Goal: Information Seeking & Learning: Learn about a topic

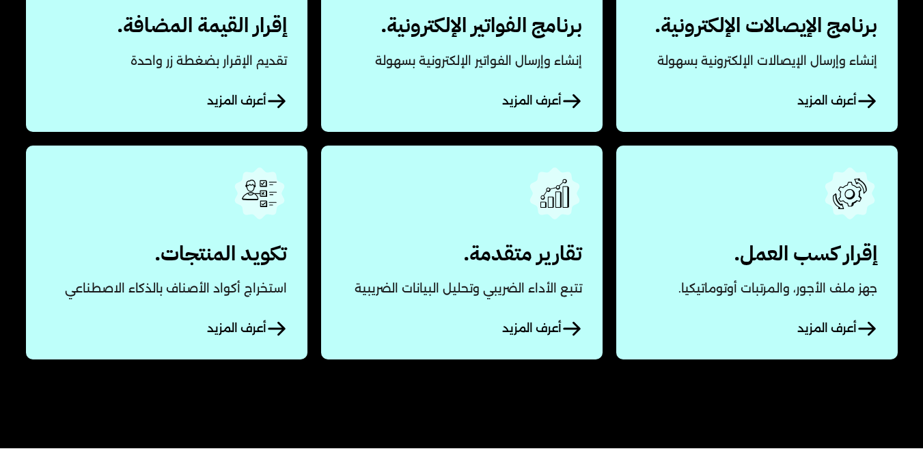
scroll to position [839, 0]
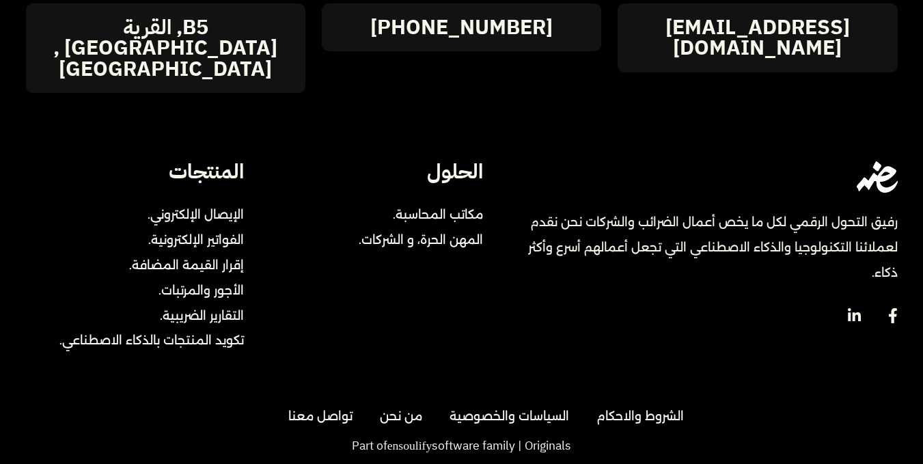
scroll to position [3113, 0]
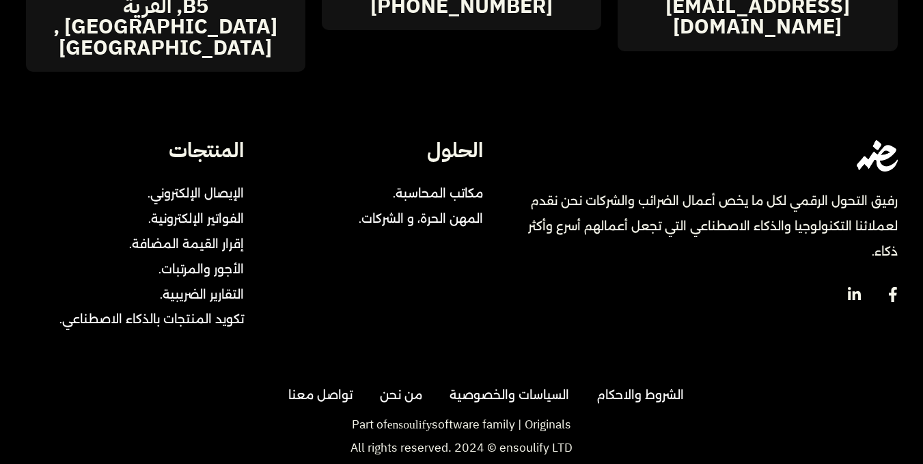
click at [400, 383] on span "من نحن" at bounding box center [397, 395] width 49 height 25
click at [202, 206] on span "الفواتير الإلكترونية." at bounding box center [196, 218] width 96 height 25
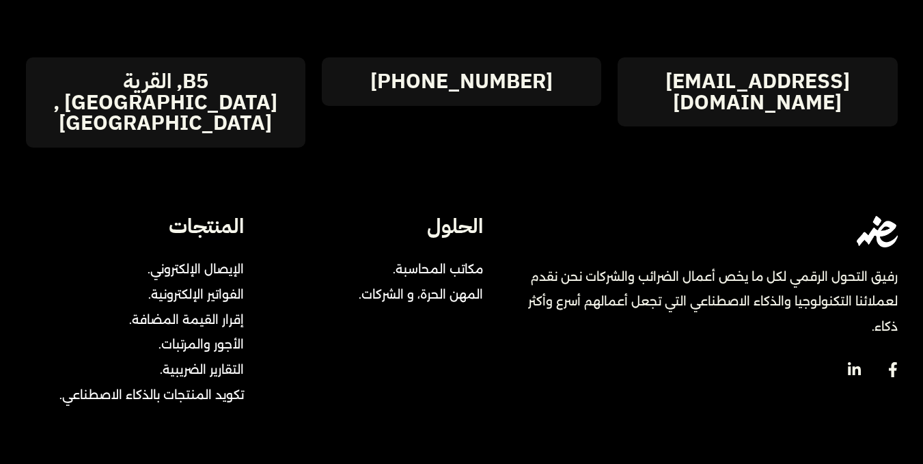
scroll to position [2157, 0]
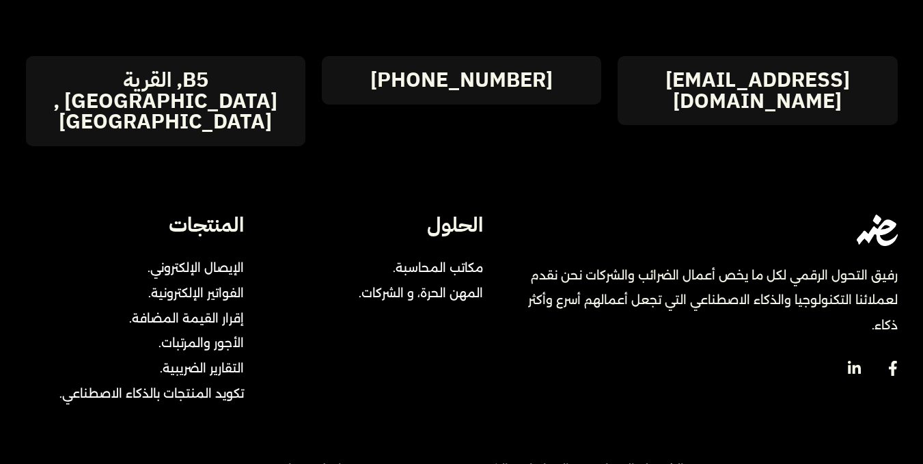
click at [425, 256] on span "مكاتب المحاسبة." at bounding box center [434, 268] width 97 height 25
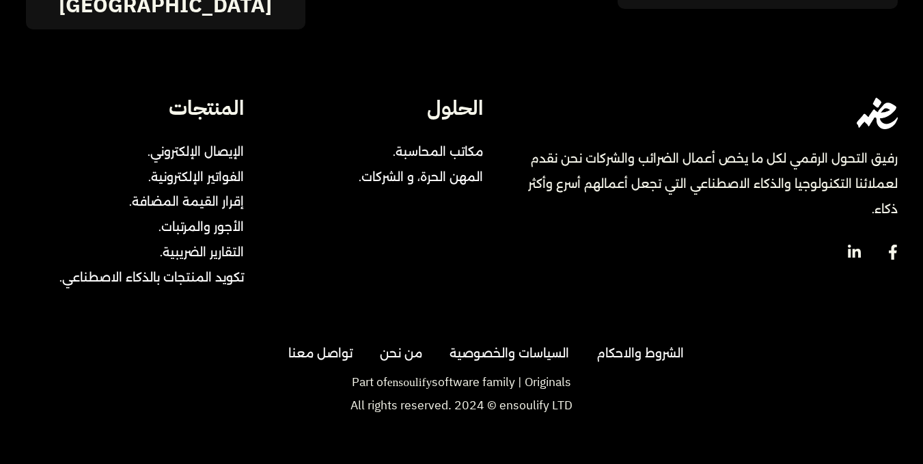
scroll to position [8764, 0]
click at [332, 355] on span "تواصل معنا" at bounding box center [316, 353] width 71 height 25
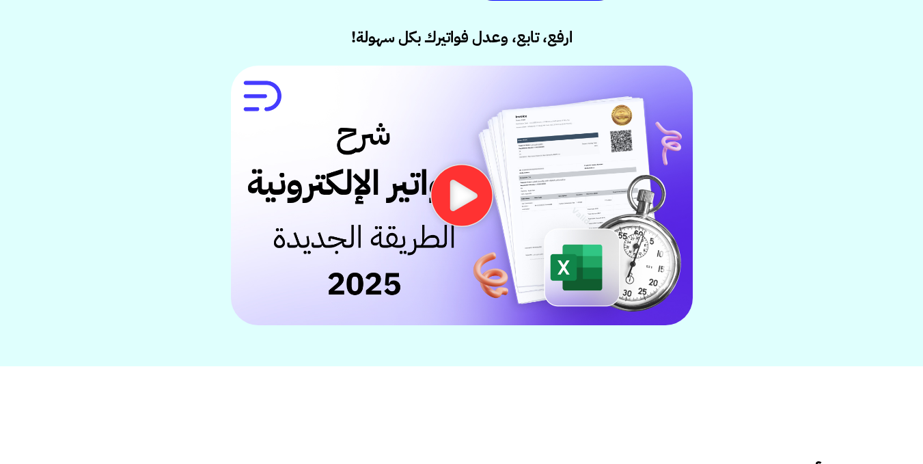
scroll to position [0, 0]
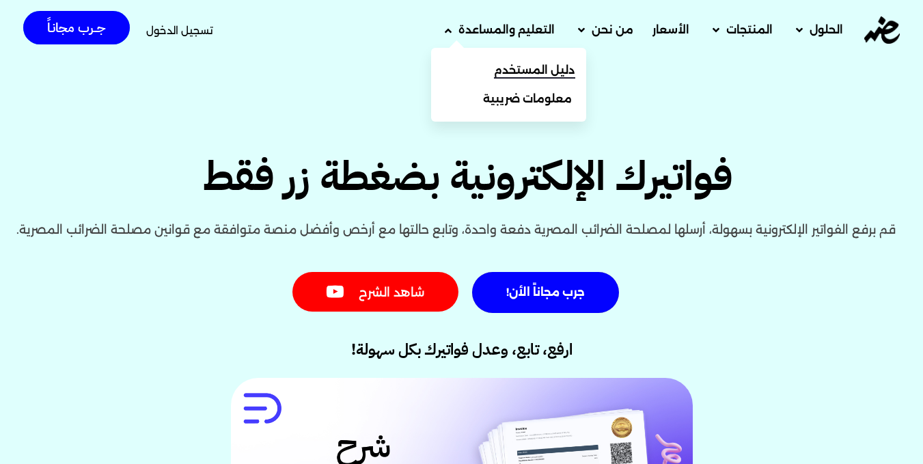
click at [549, 66] on span "دليل المستخدم" at bounding box center [534, 70] width 81 height 16
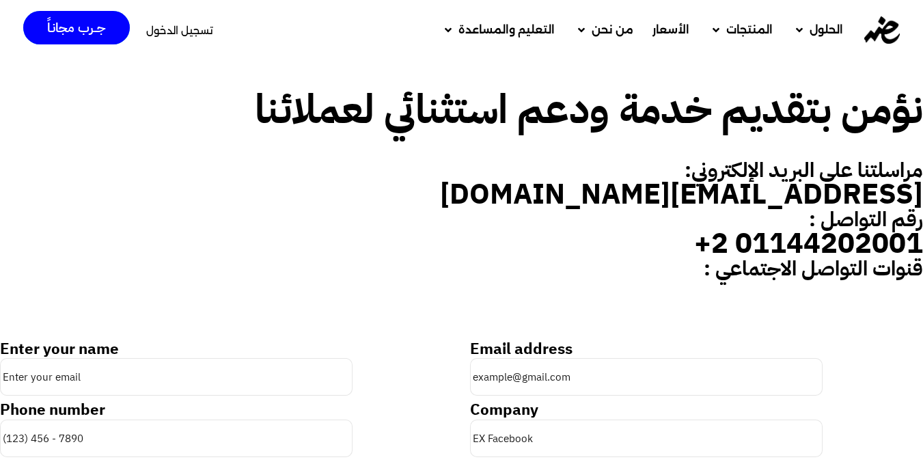
click at [599, 200] on h3 "[EMAIL_ADDRESS][DOMAIN_NAME]" at bounding box center [461, 194] width 923 height 29
click at [713, 180] on h3 "[EMAIL_ADDRESS][DOMAIN_NAME]" at bounding box center [461, 194] width 923 height 29
click at [887, 36] on img at bounding box center [882, 29] width 36 height 27
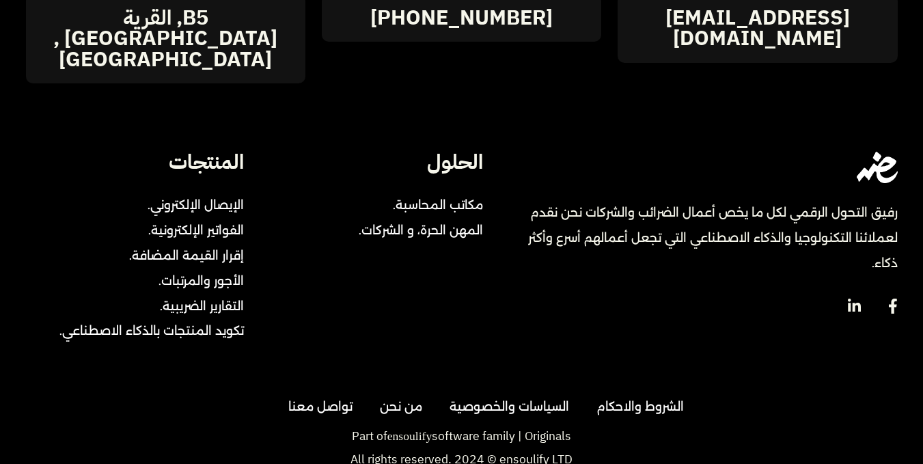
scroll to position [3101, 0]
click at [213, 219] on span "الفواتير الإلكترونية." at bounding box center [196, 231] width 96 height 25
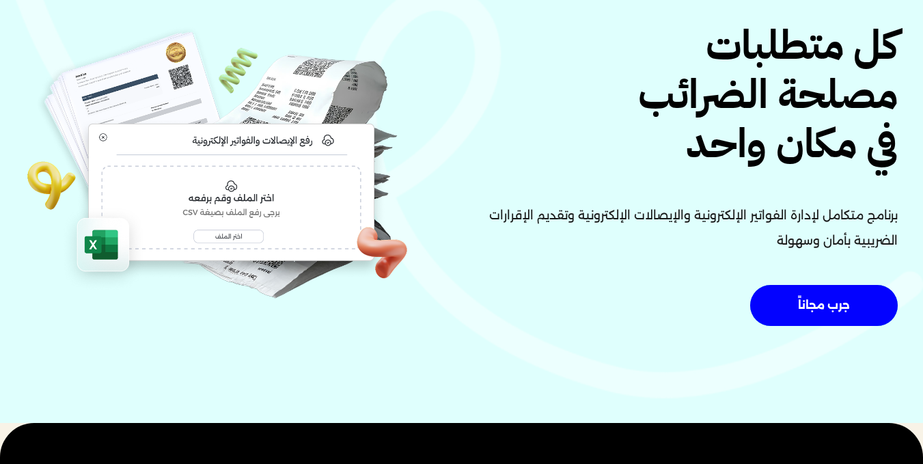
scroll to position [0, 0]
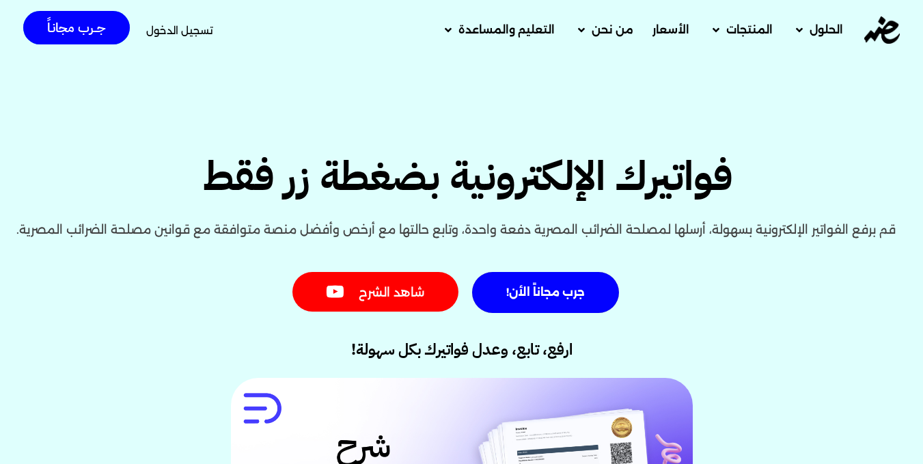
click at [677, 38] on link "الأسعار" at bounding box center [671, 30] width 56 height 36
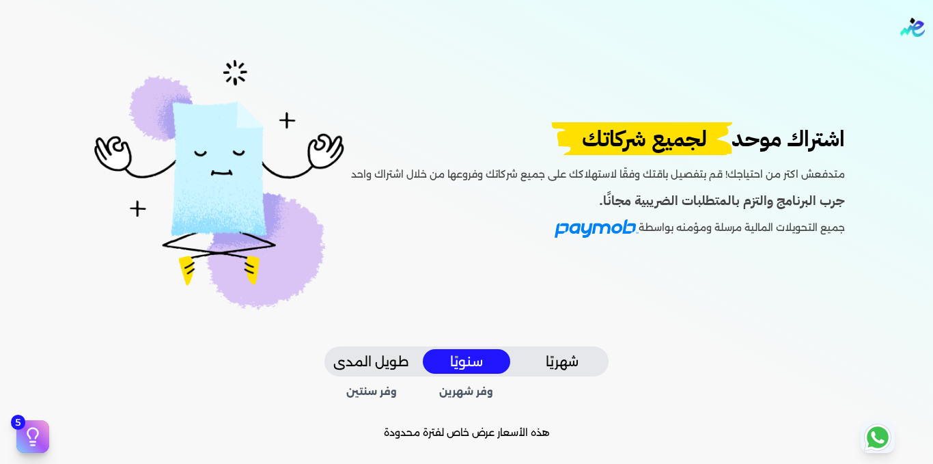
click at [906, 30] on img "Global" at bounding box center [912, 27] width 25 height 19
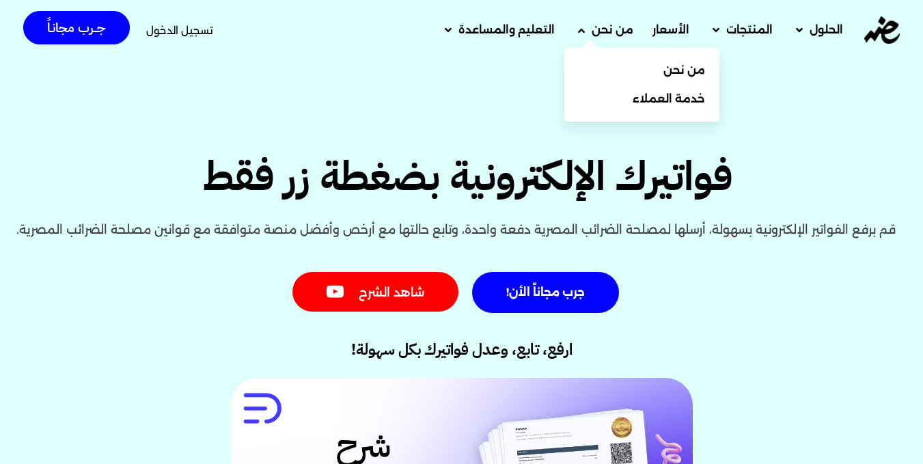
click at [608, 34] on span "من نحن" at bounding box center [613, 30] width 42 height 16
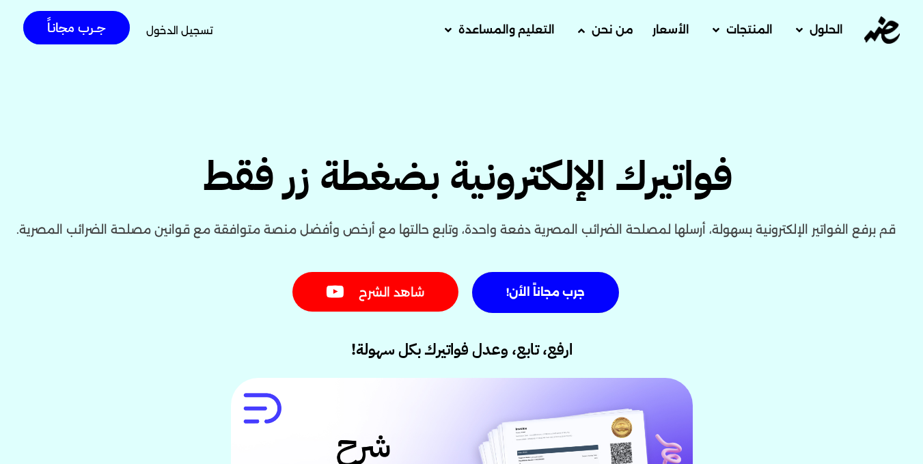
click at [608, 34] on span "من نحن" at bounding box center [613, 30] width 42 height 16
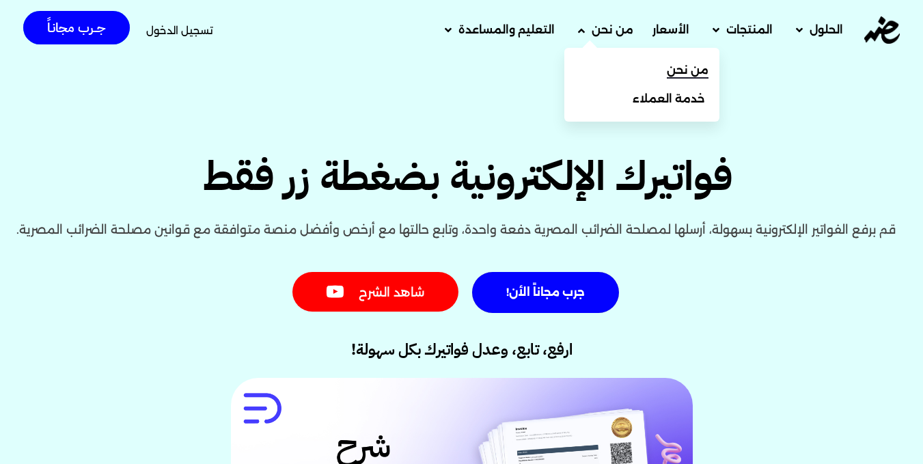
click at [626, 71] on link "من نحن" at bounding box center [641, 70] width 155 height 29
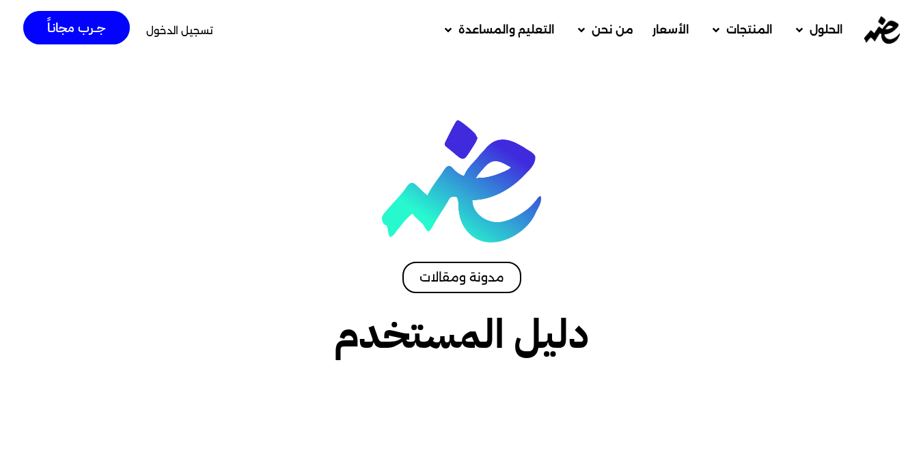
click at [674, 36] on span "الأسعار" at bounding box center [670, 30] width 37 height 16
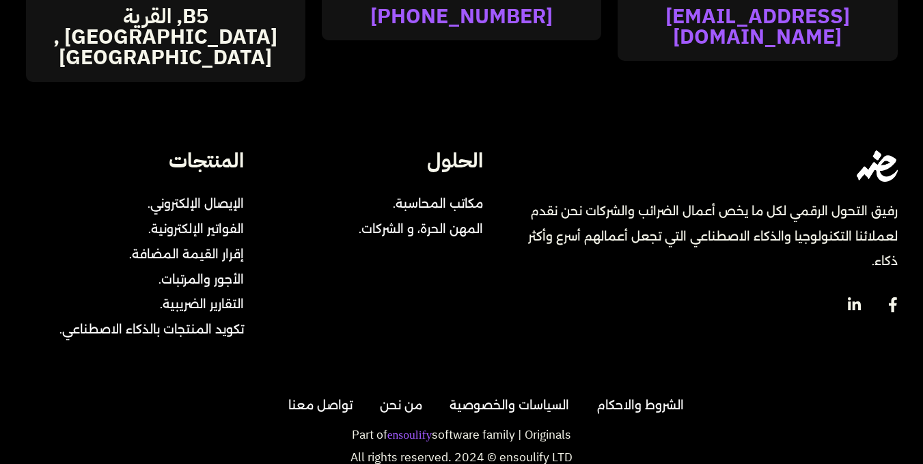
scroll to position [1793, 0]
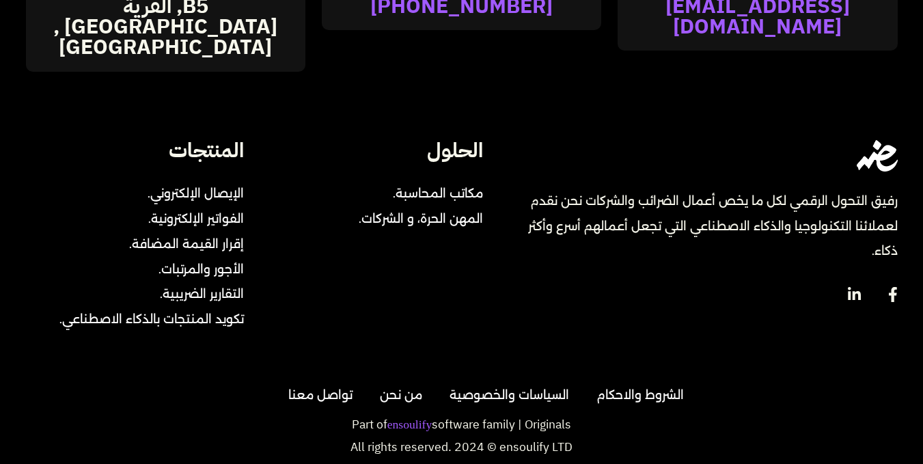
click at [853, 287] on icon at bounding box center [854, 293] width 13 height 13
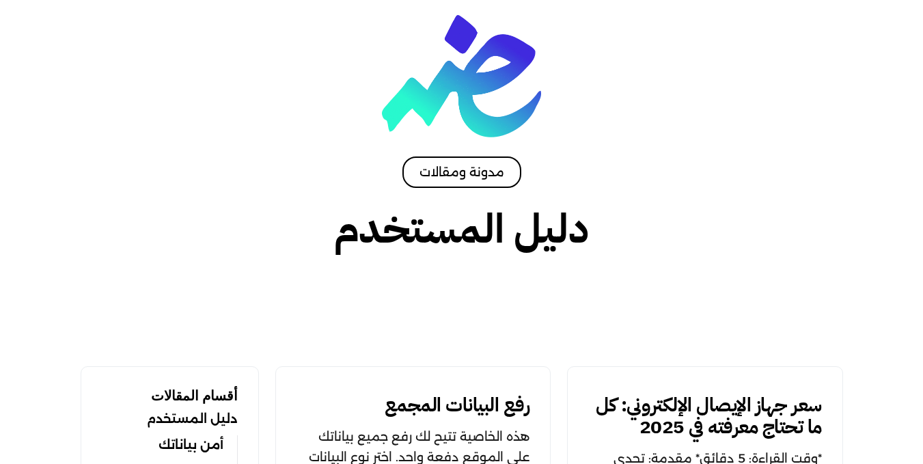
scroll to position [0, 0]
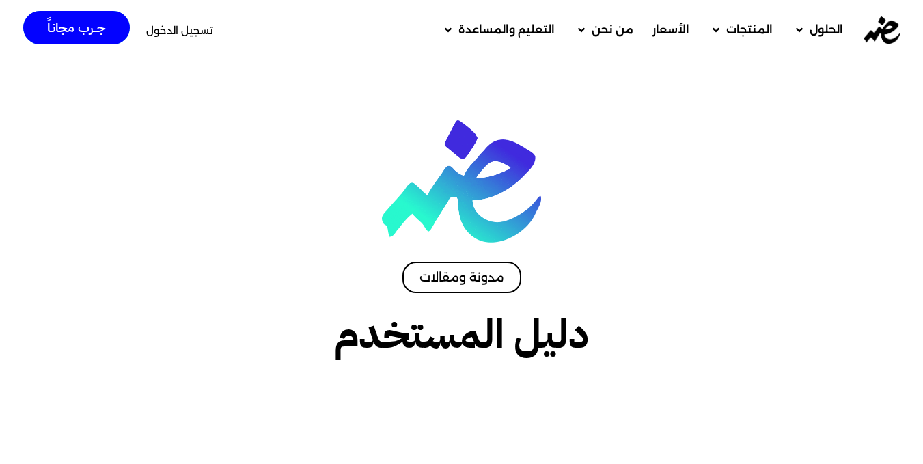
click at [881, 34] on img at bounding box center [882, 29] width 36 height 27
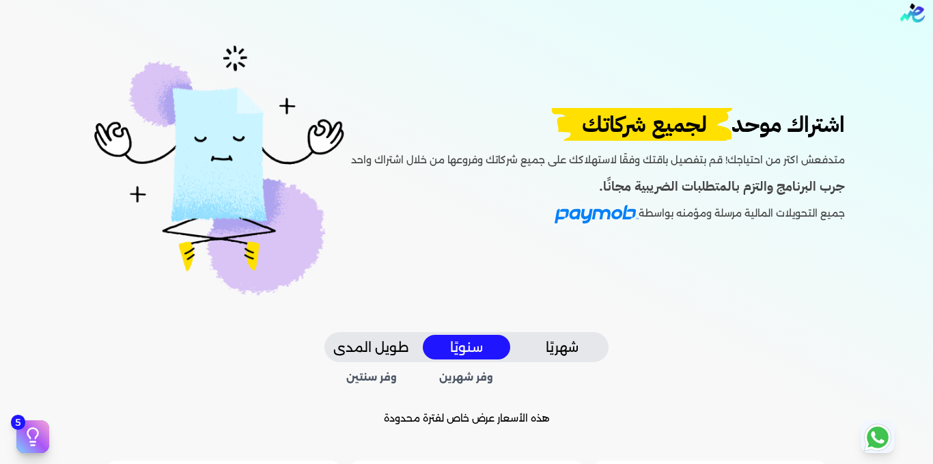
scroll to position [18, 0]
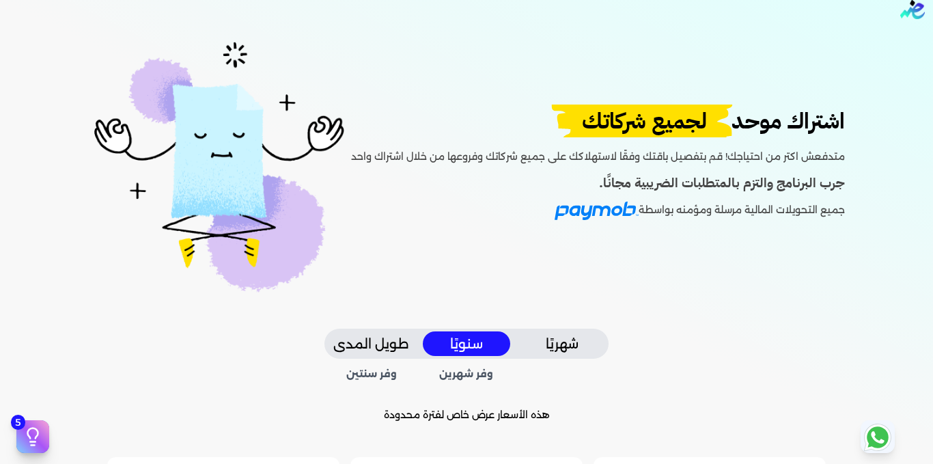
click at [914, 6] on img "Global" at bounding box center [912, 9] width 25 height 19
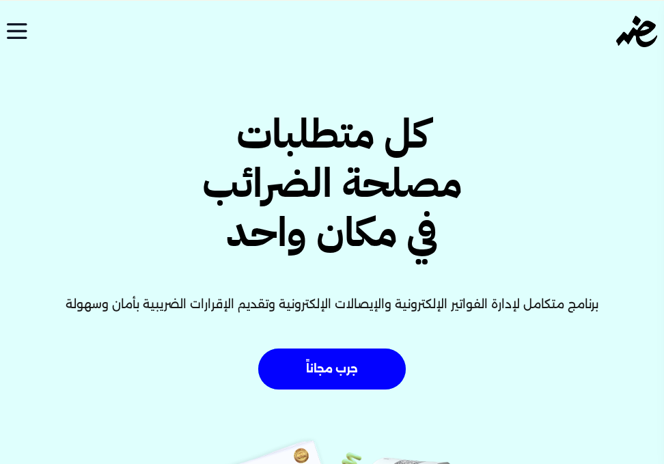
click at [499, 83] on div "كل متطلبات مصلحة الضرائب في مكان واحد برنامج متكامل لإدارة الفواتير الإلكترونية…" at bounding box center [332, 322] width 664 height 643
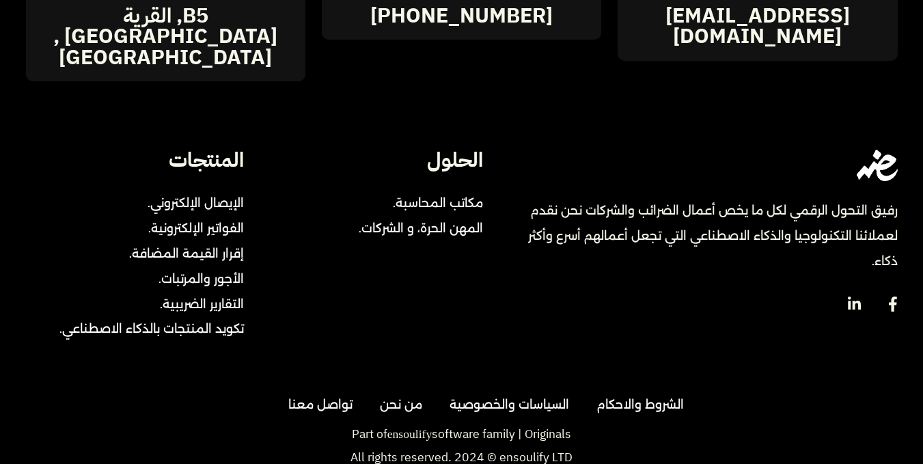
scroll to position [3113, 0]
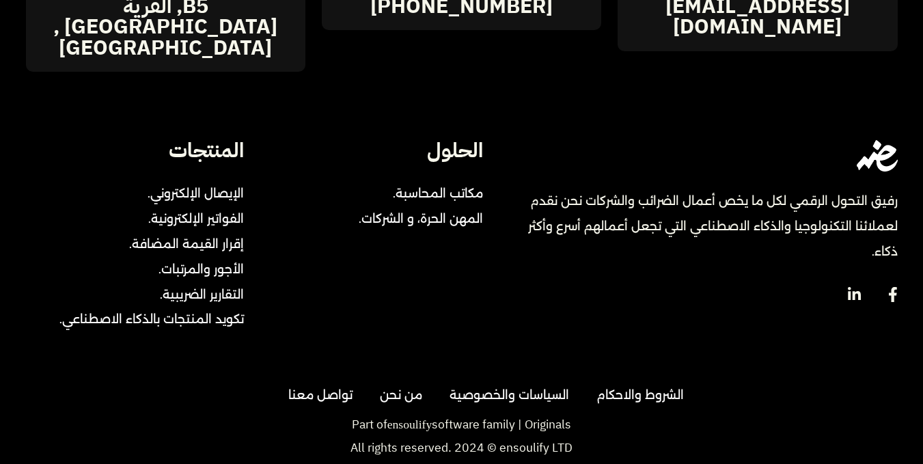
click at [502, 277] on div "رفيق التحول الرقمي لكل ما يخص أعمال الضرائب والشركات نحن نقدم لعملائنا التكنولو…" at bounding box center [462, 241] width 872 height 203
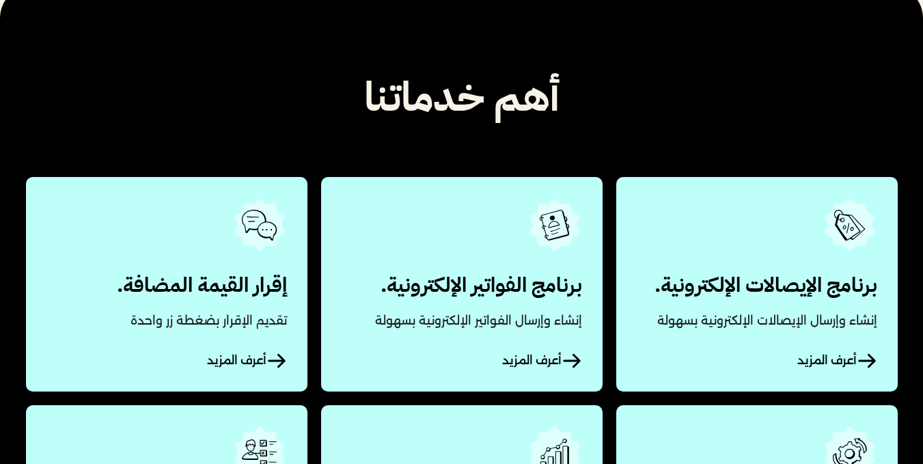
scroll to position [0, 0]
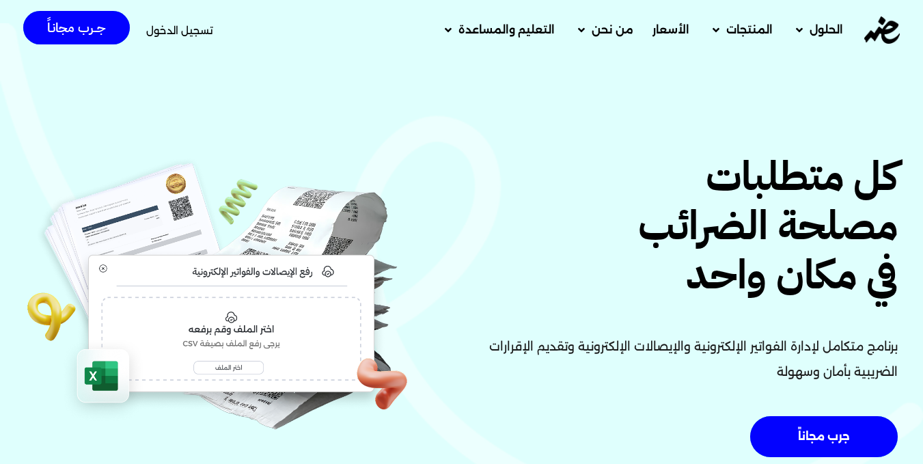
click at [600, 182] on h2 "كل متطلبات مصلحة الضرائب في مكان واحد" at bounding box center [684, 226] width 428 height 148
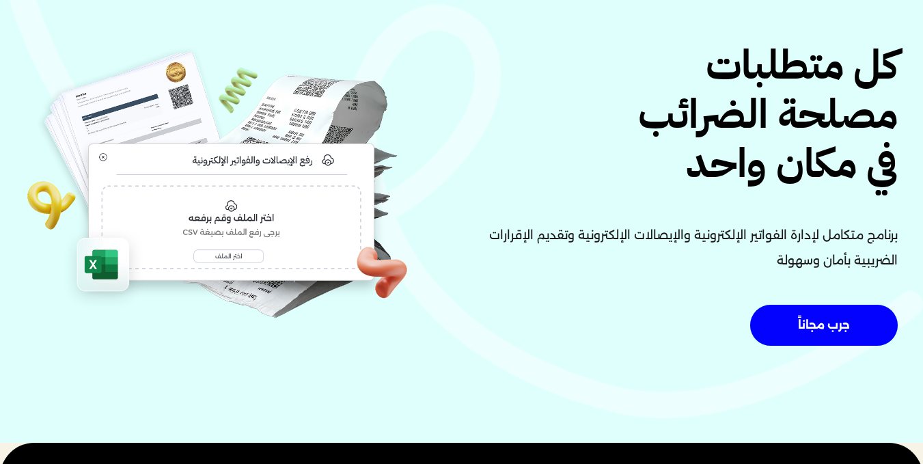
scroll to position [109, 0]
